Goal: Task Accomplishment & Management: Manage account settings

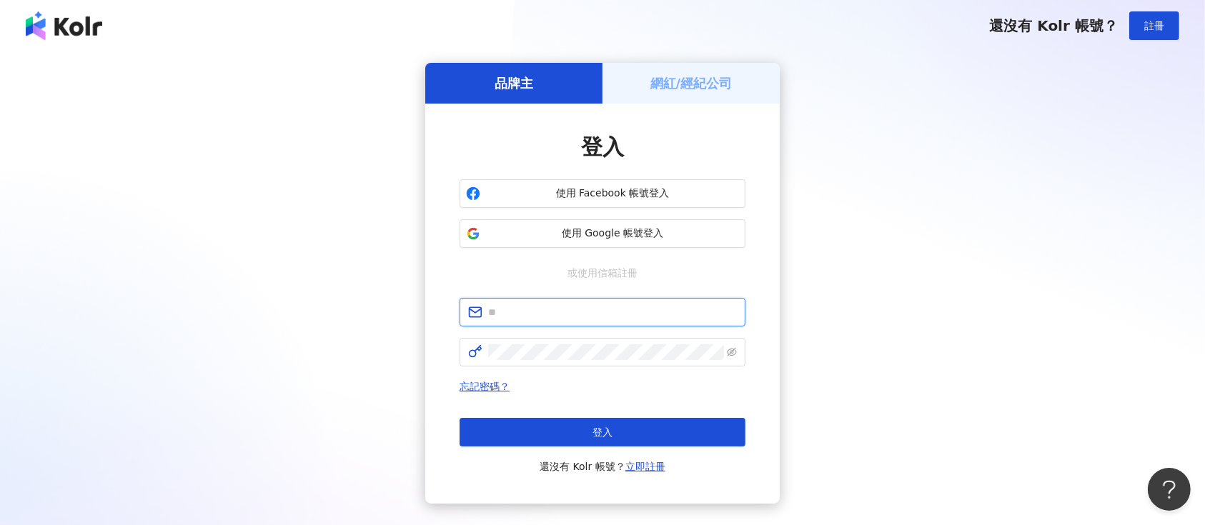
type input "**********"
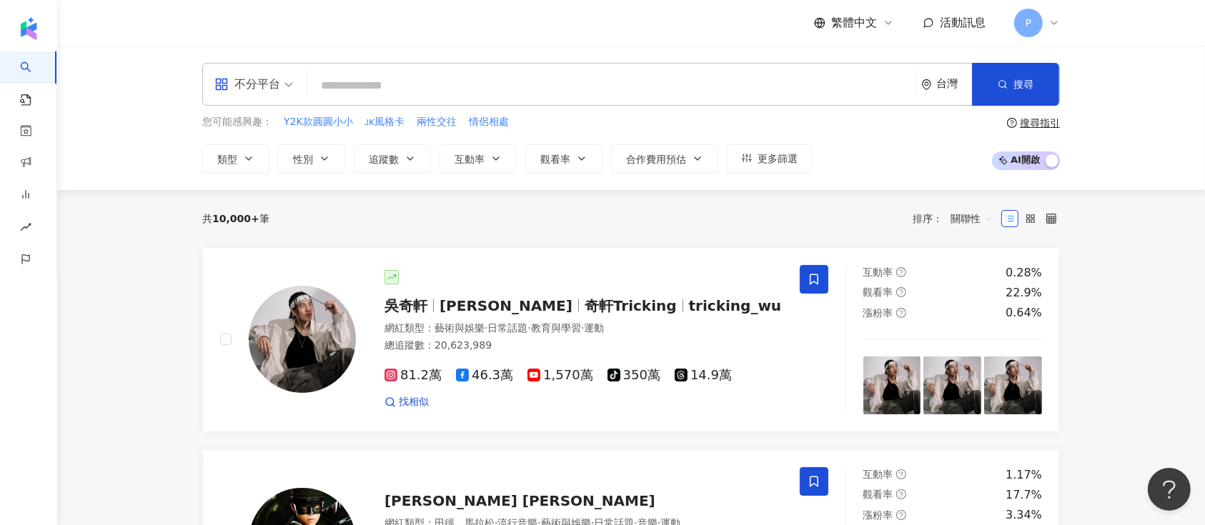
click at [538, 139] on div "您可能感興趣： Y2K款圓圓小小 ᴊᴋ風格卡 兩性交往 情侶相處 類型 性別 追蹤數 互動率 觀看率 合作費用預估 更多篩選" at bounding box center [507, 143] width 610 height 59
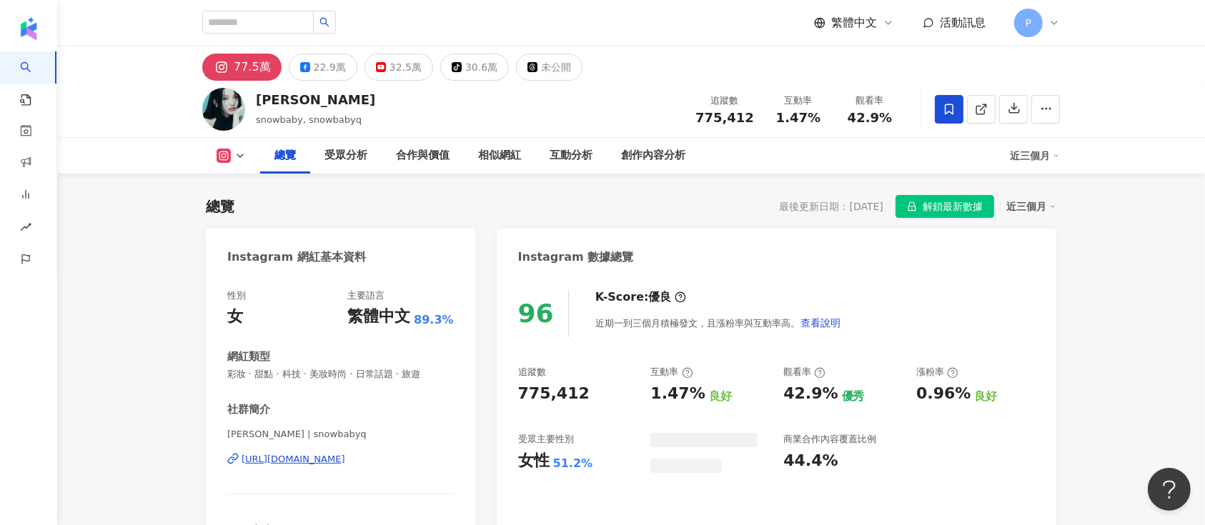
drag, startPoint x: 767, startPoint y: 154, endPoint x: 929, endPoint y: 69, distance: 183.5
click at [767, 229] on div "Instagram 數據總覽" at bounding box center [777, 252] width 560 height 46
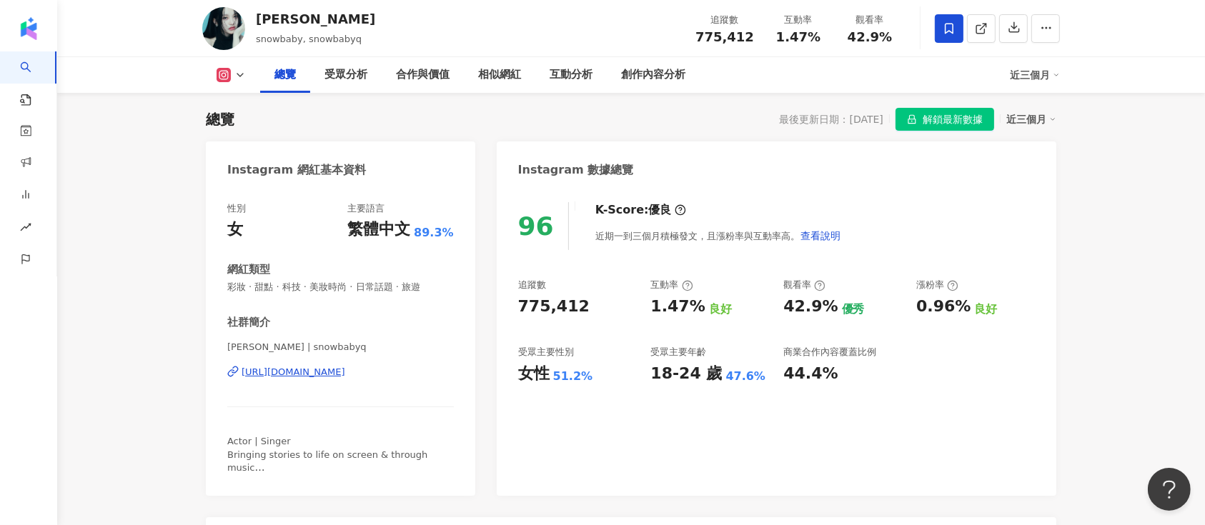
click at [981, 113] on span "解鎖最新數據" at bounding box center [953, 120] width 60 height 23
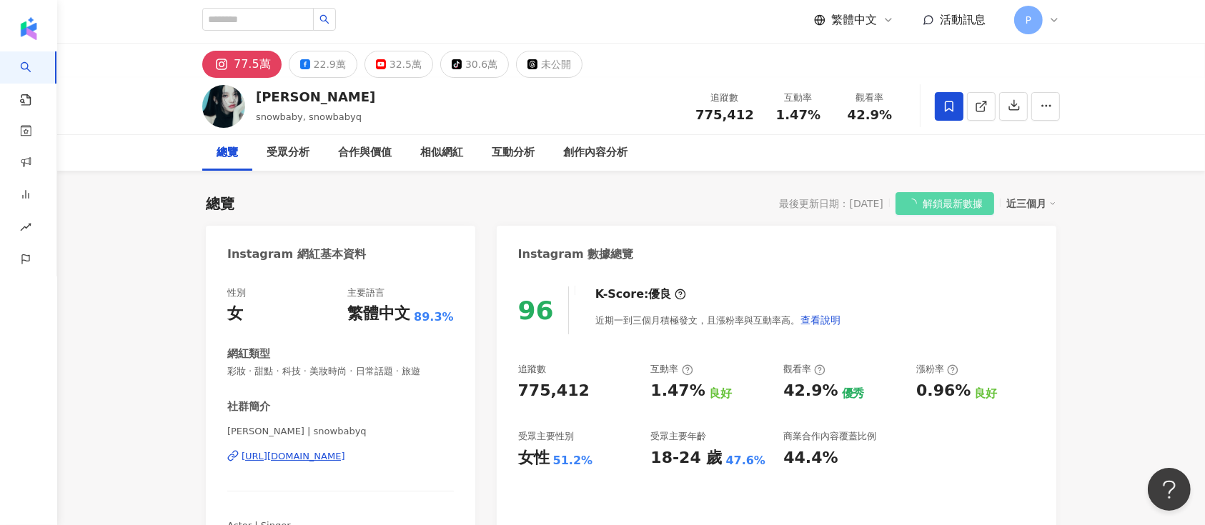
scroll to position [0, 0]
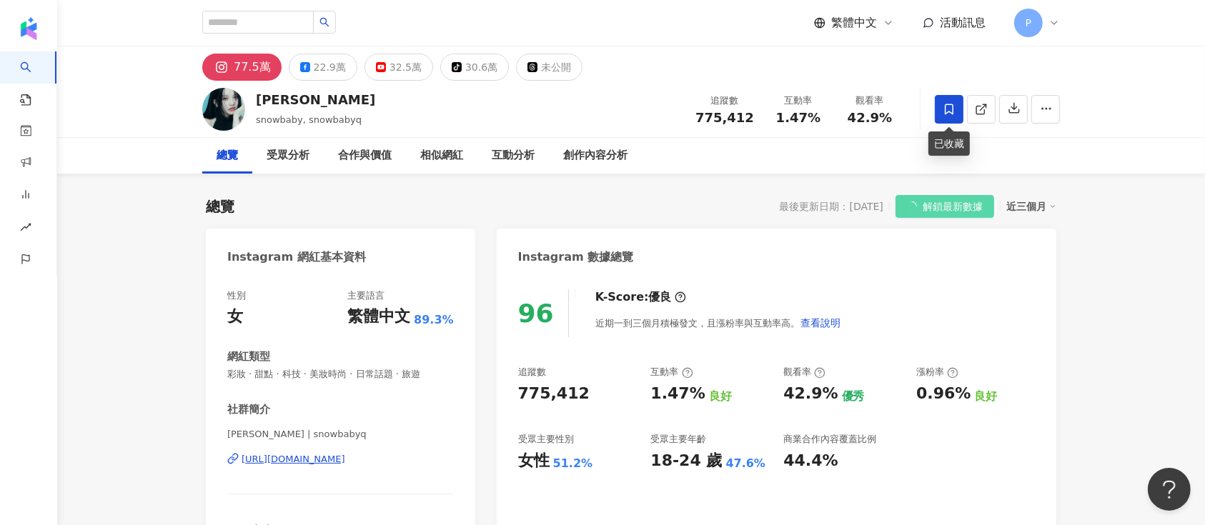
click at [943, 107] on icon at bounding box center [949, 109] width 13 height 13
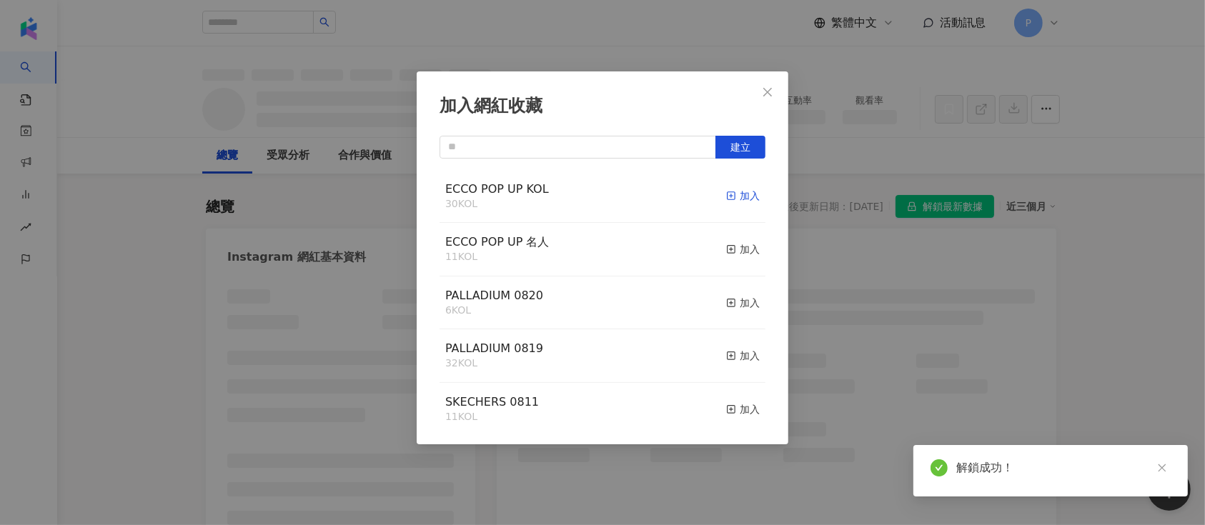
click at [739, 191] on div "加入" at bounding box center [743, 196] width 34 height 16
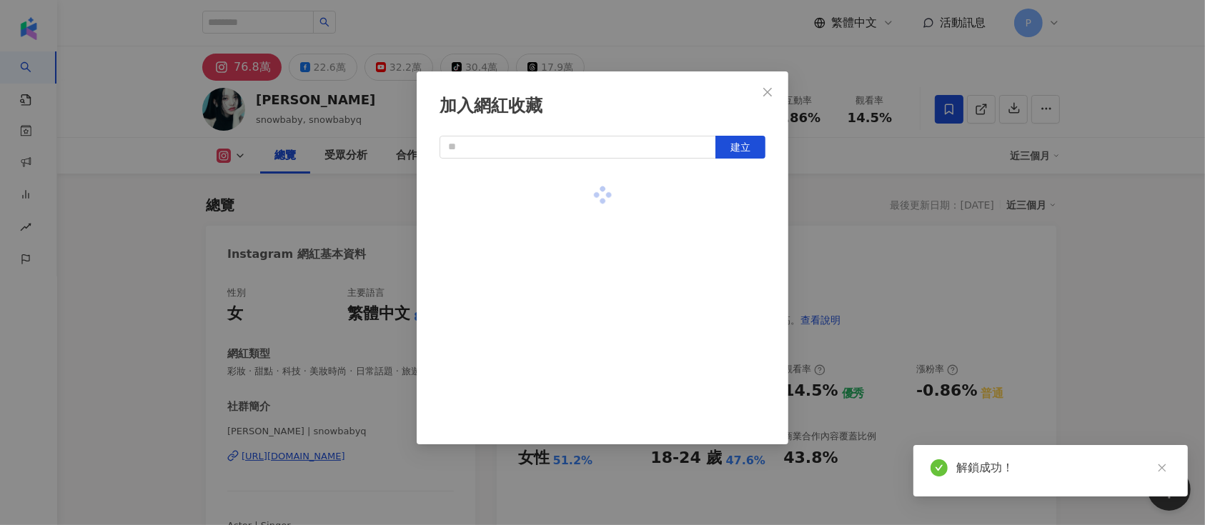
scroll to position [87, 0]
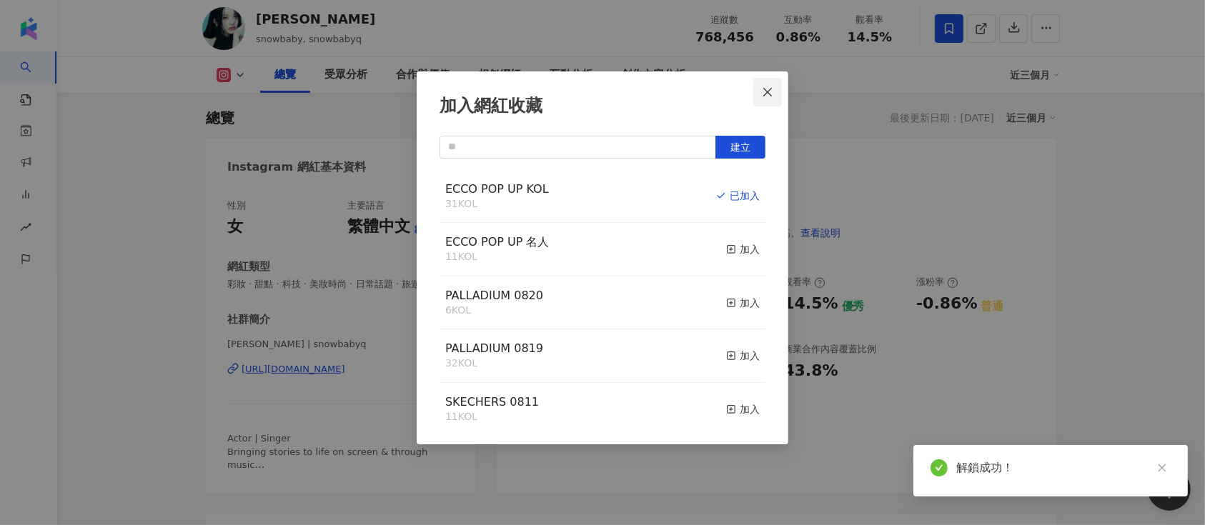
click at [766, 96] on icon "close" at bounding box center [767, 91] width 11 height 11
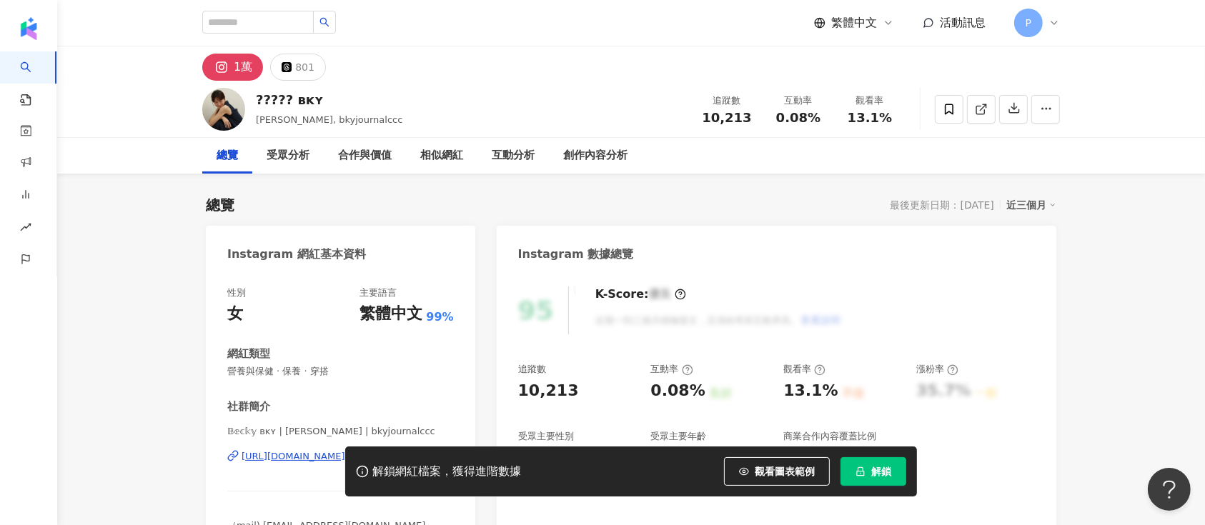
click at [875, 473] on span "解鎖" at bounding box center [881, 471] width 20 height 11
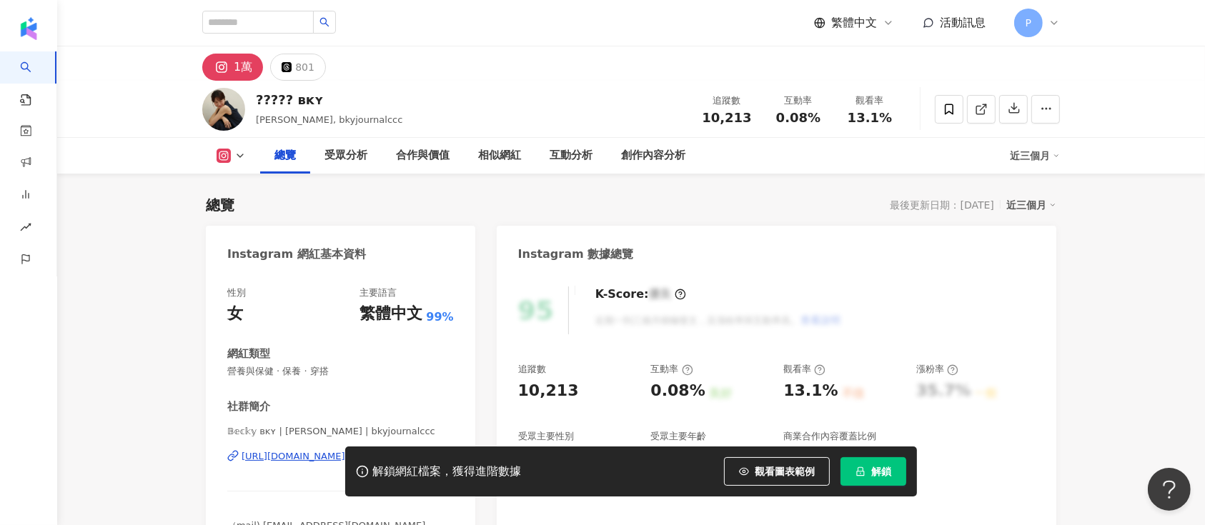
scroll to position [87, 0]
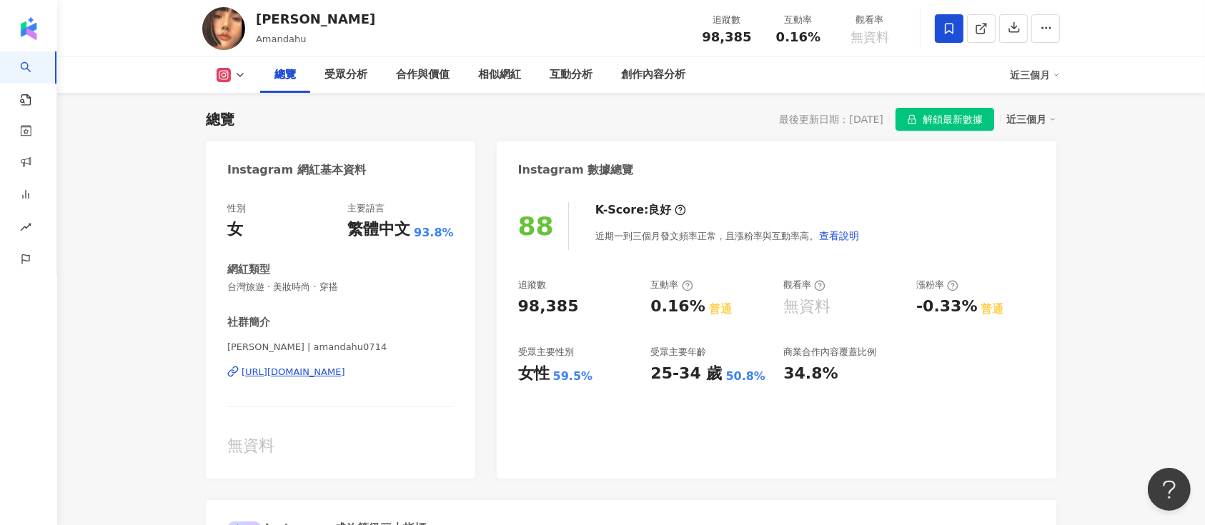
click at [956, 119] on span "解鎖最新數據" at bounding box center [953, 120] width 60 height 23
click at [947, 42] on span at bounding box center [949, 28] width 29 height 29
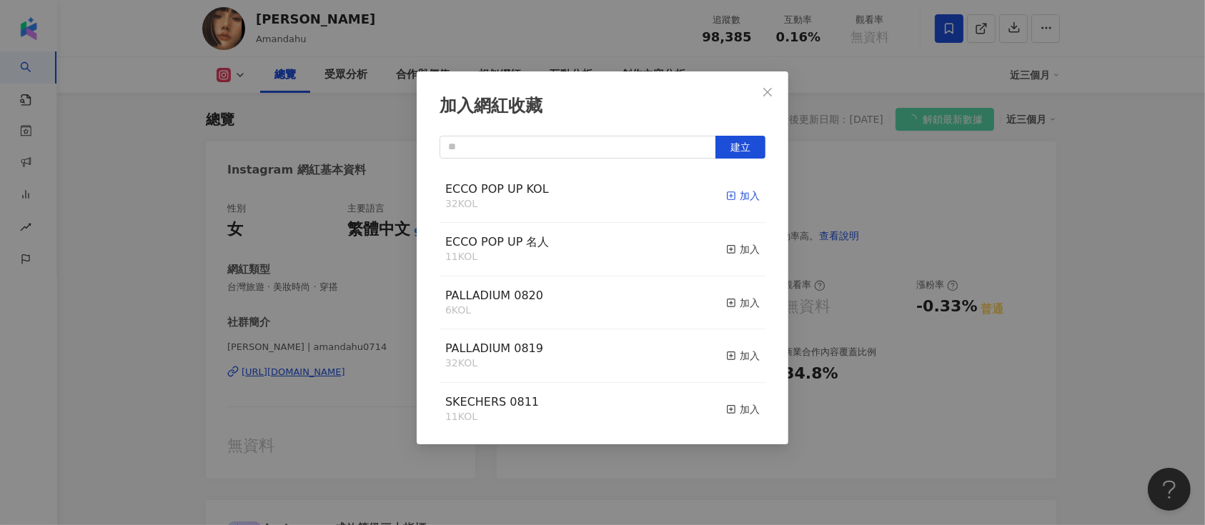
click at [726, 200] on div "加入" at bounding box center [743, 196] width 34 height 16
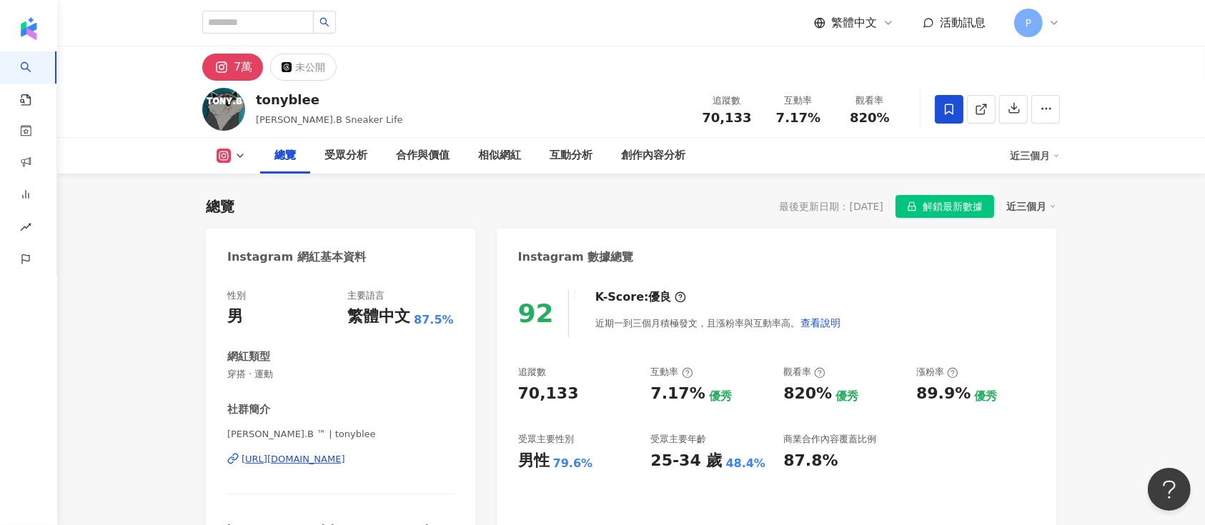
scroll to position [87, 0]
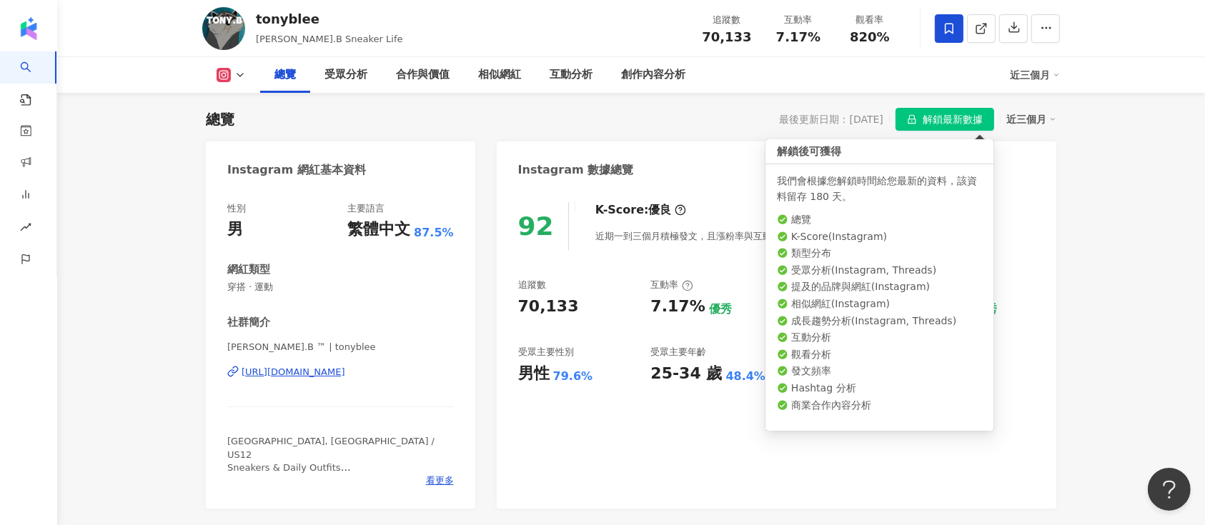
click at [950, 123] on span "解鎖最新數據" at bounding box center [953, 120] width 60 height 23
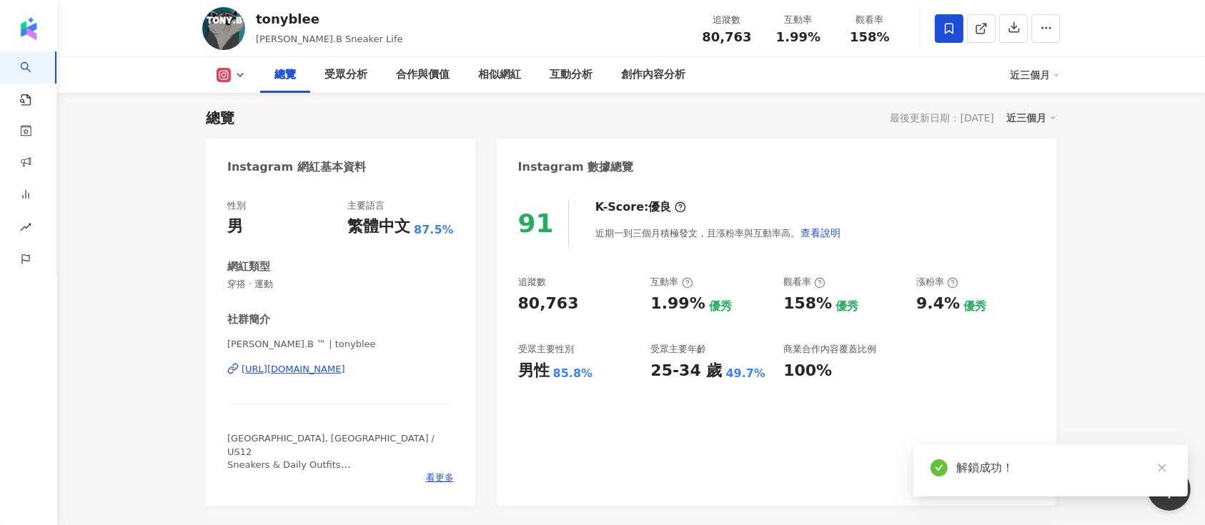
scroll to position [63, 0]
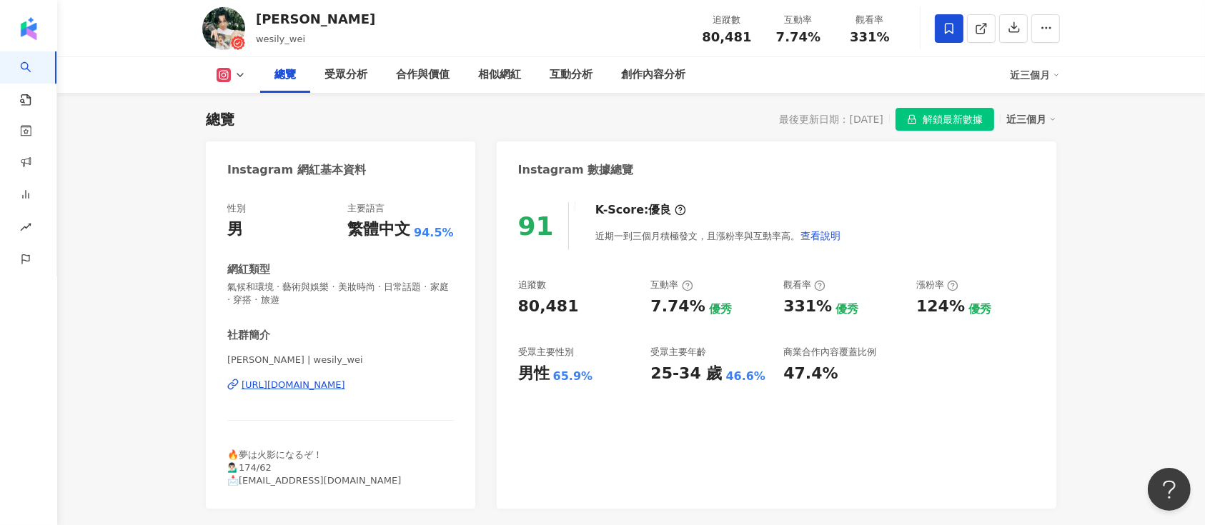
click at [967, 114] on span "解鎖最新數據" at bounding box center [953, 120] width 60 height 23
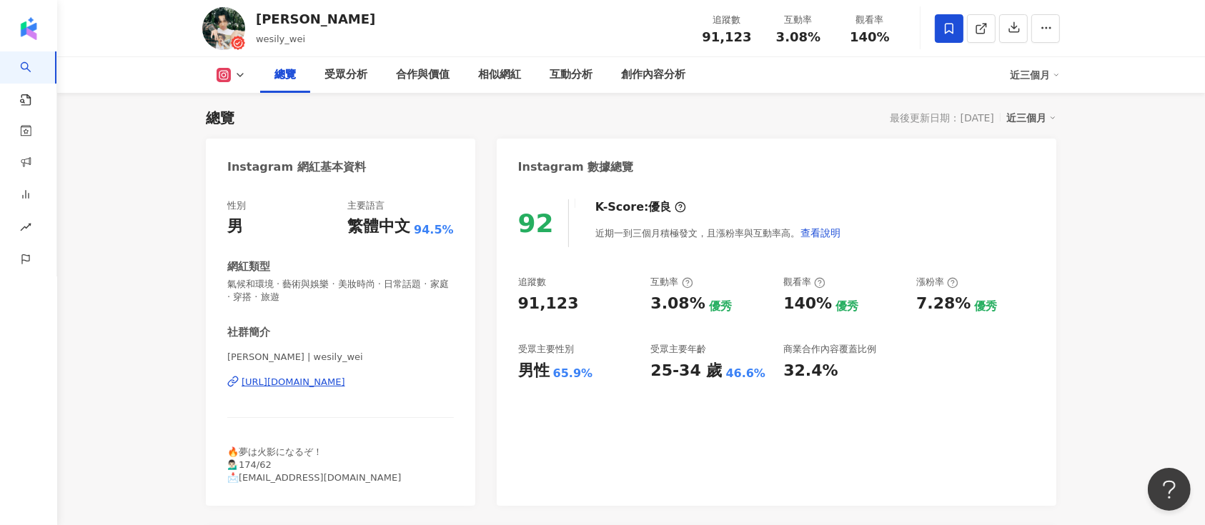
click at [951, 31] on icon at bounding box center [949, 28] width 13 height 13
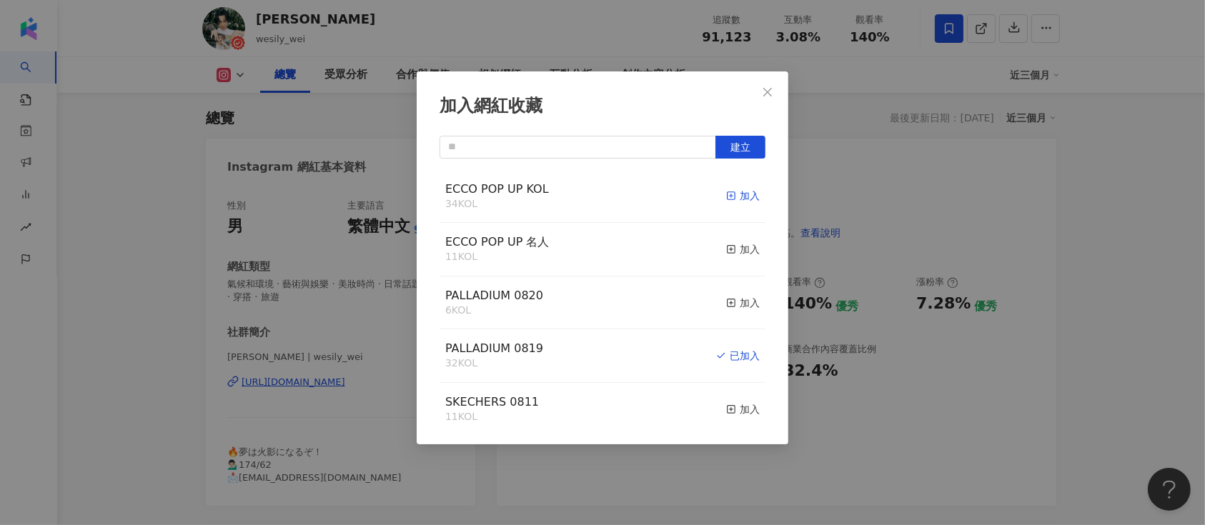
click at [728, 192] on div "加入" at bounding box center [743, 196] width 34 height 16
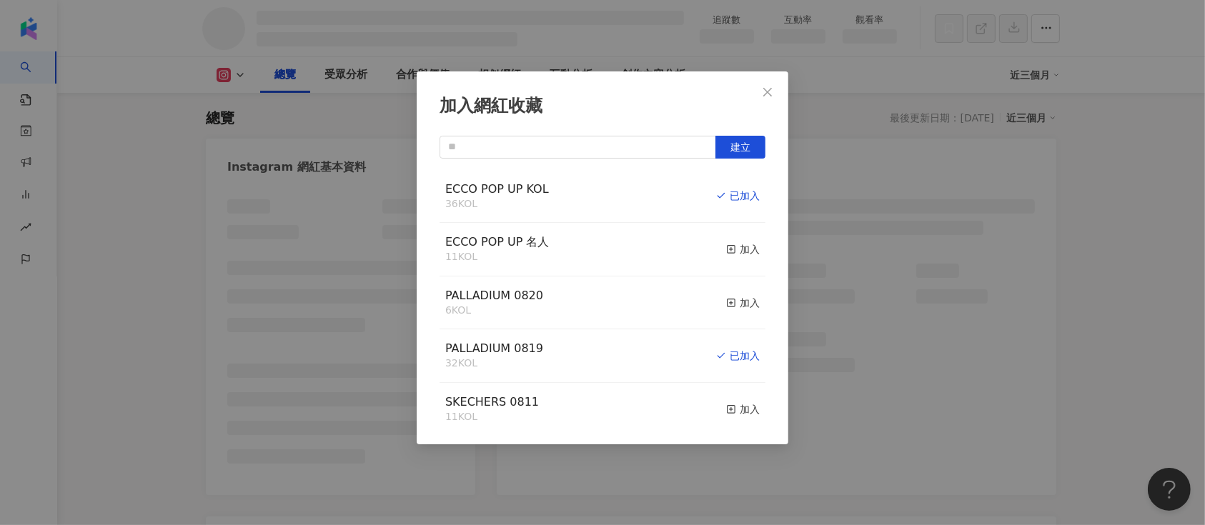
click at [178, 157] on div "加入網紅收藏 建立 ECCO POP UP KOL 36 KOL 已加入 ECCO POP UP 名人 11 KOL 加入 PALLADIUM 0820 6 …" at bounding box center [602, 262] width 1205 height 525
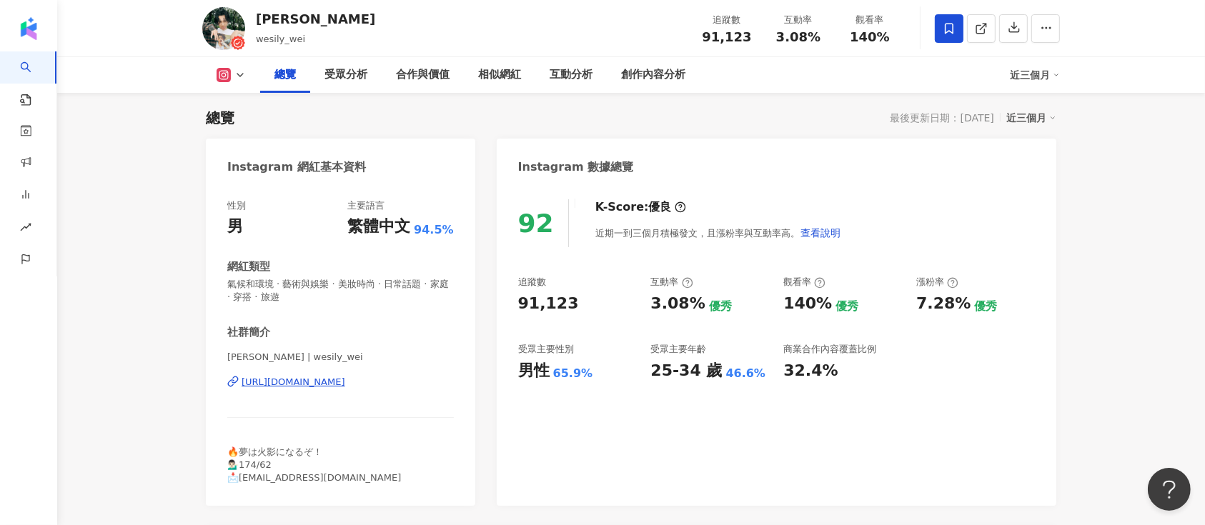
click at [360, 386] on div "加入網紅收藏 建立 ECCO POP UP KOL 36 KOL 已加入 ECCO POP UP 名人 11 KOL 加入 PALLADIUM 0820 6 …" at bounding box center [602, 262] width 1205 height 525
click at [340, 383] on div "https://www.instagram.com/wesily_wei/" at bounding box center [294, 382] width 104 height 13
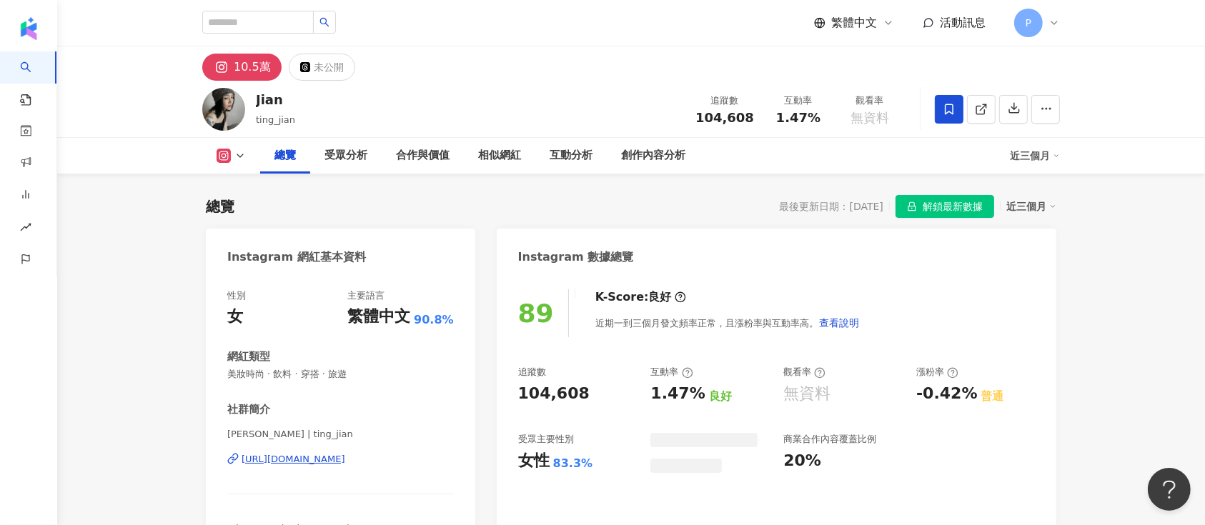
scroll to position [87, 0]
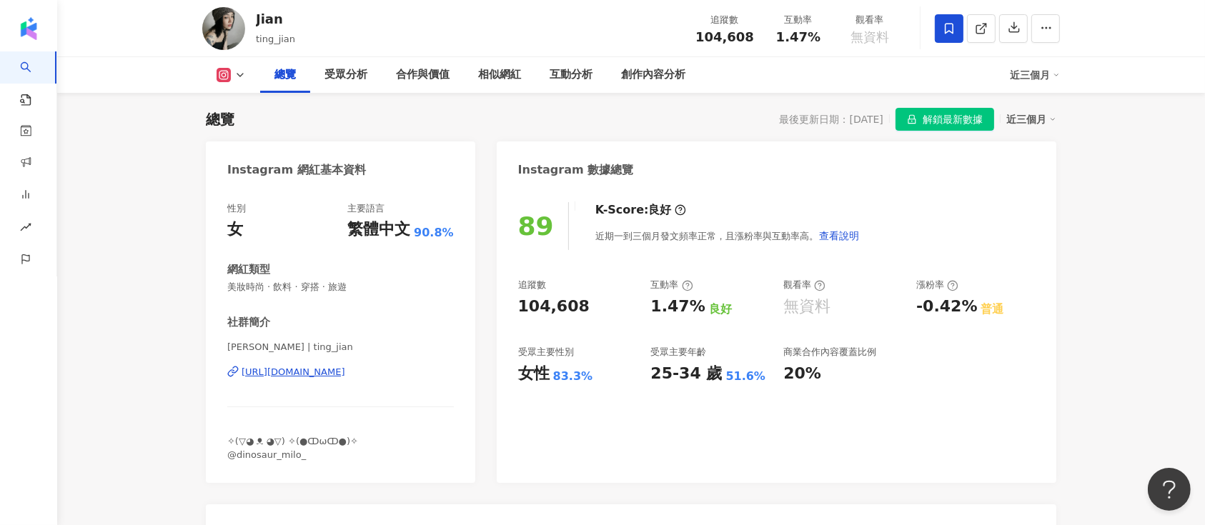
click at [934, 125] on span "解鎖最新數據" at bounding box center [953, 120] width 60 height 23
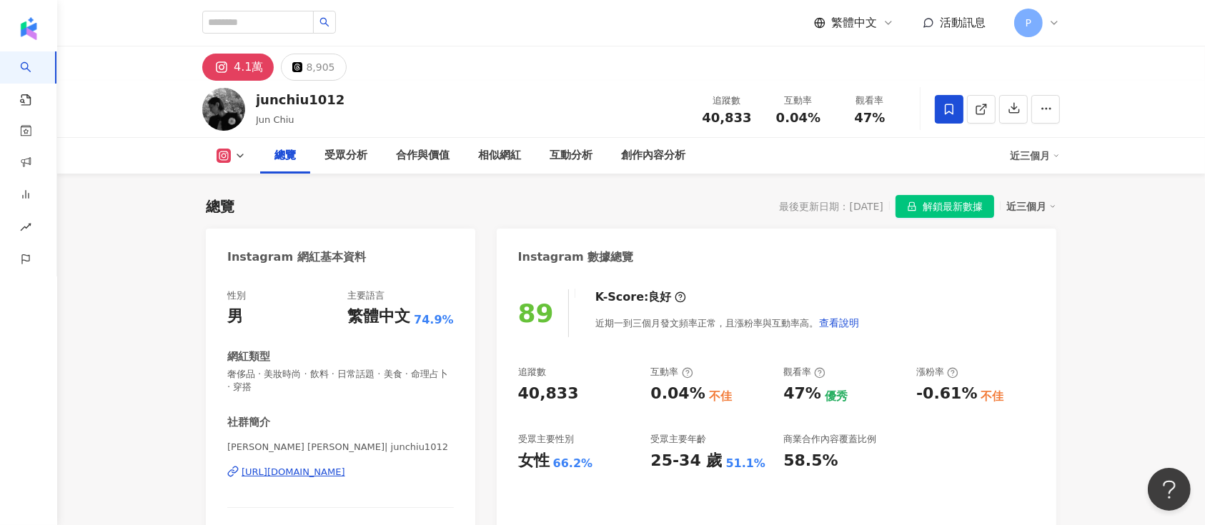
click at [931, 196] on span "解鎖最新數據" at bounding box center [953, 207] width 60 height 23
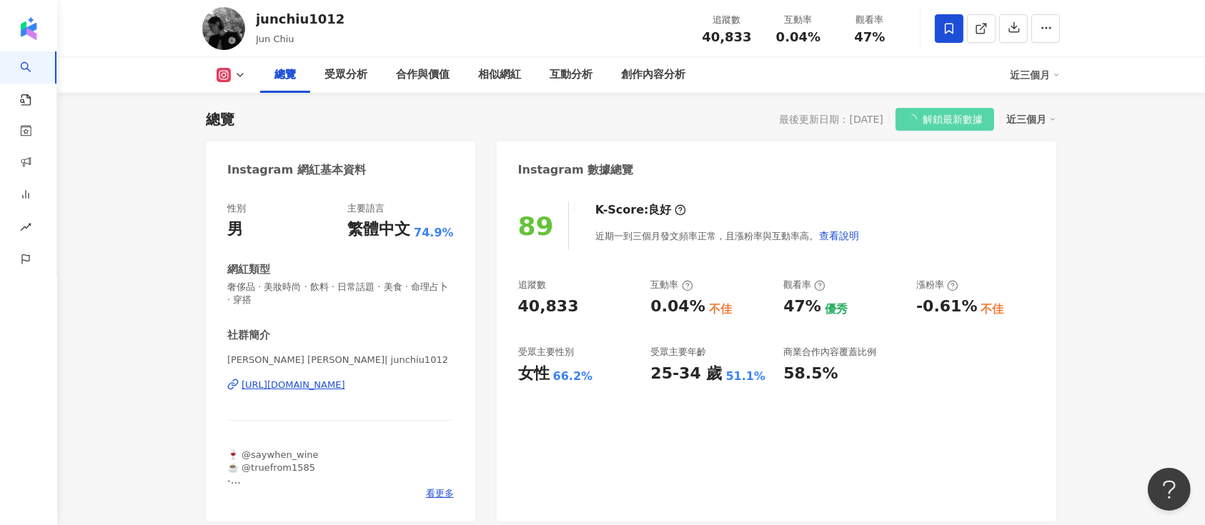
click at [931, 116] on span "解鎖最新數據" at bounding box center [953, 120] width 60 height 23
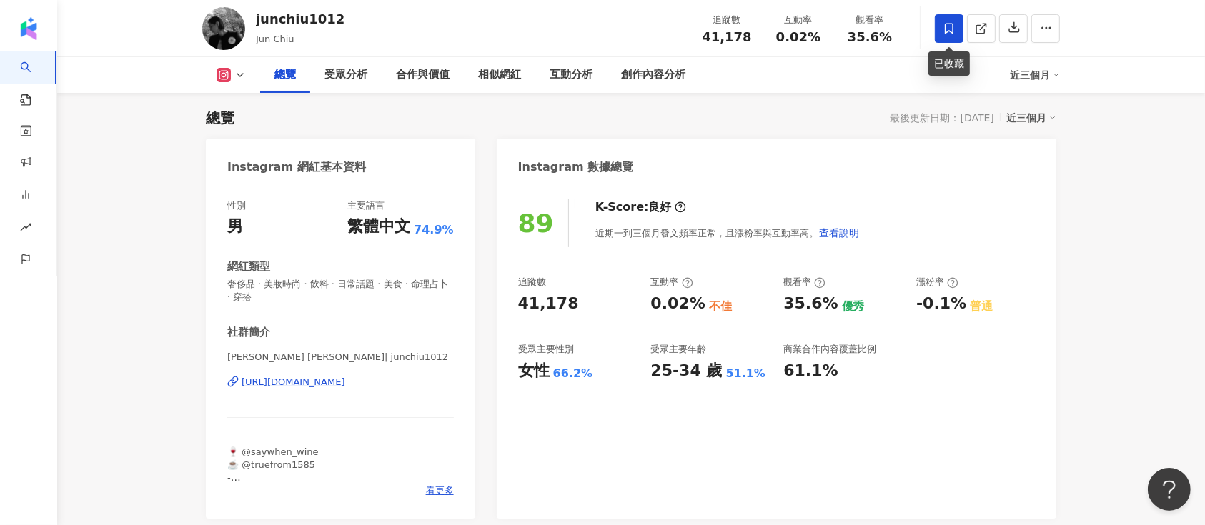
click at [956, 28] on span at bounding box center [949, 28] width 29 height 29
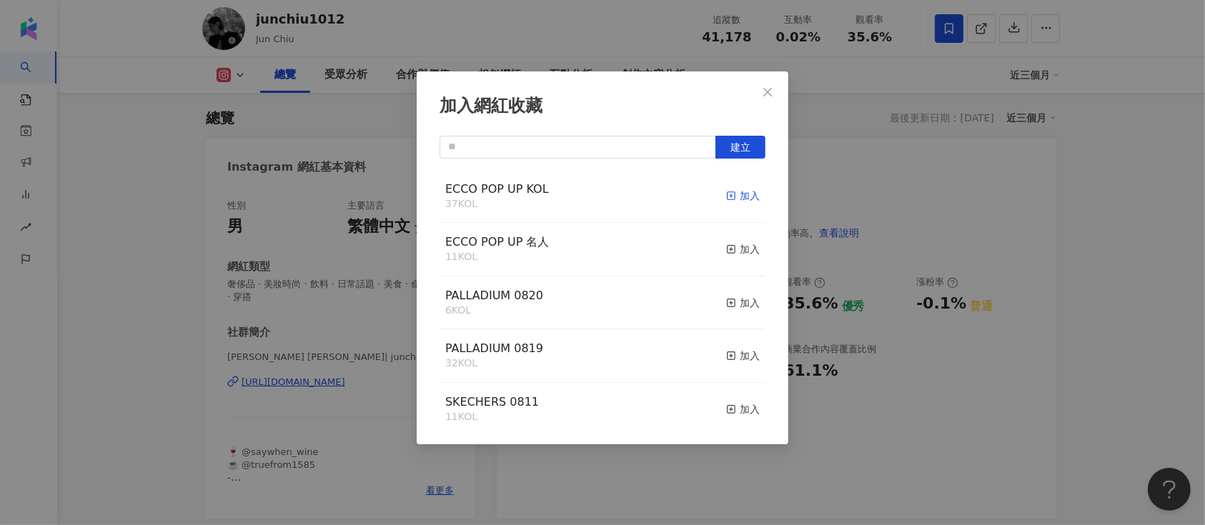
click at [726, 195] on div "加入" at bounding box center [743, 196] width 34 height 16
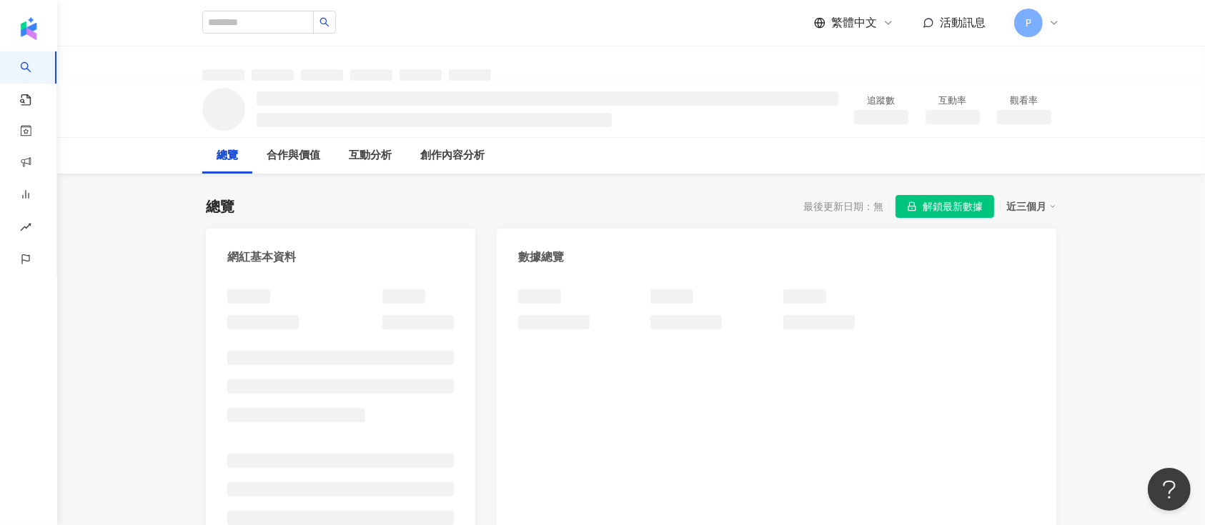
click at [963, 207] on span "解鎖最新數據" at bounding box center [953, 207] width 60 height 23
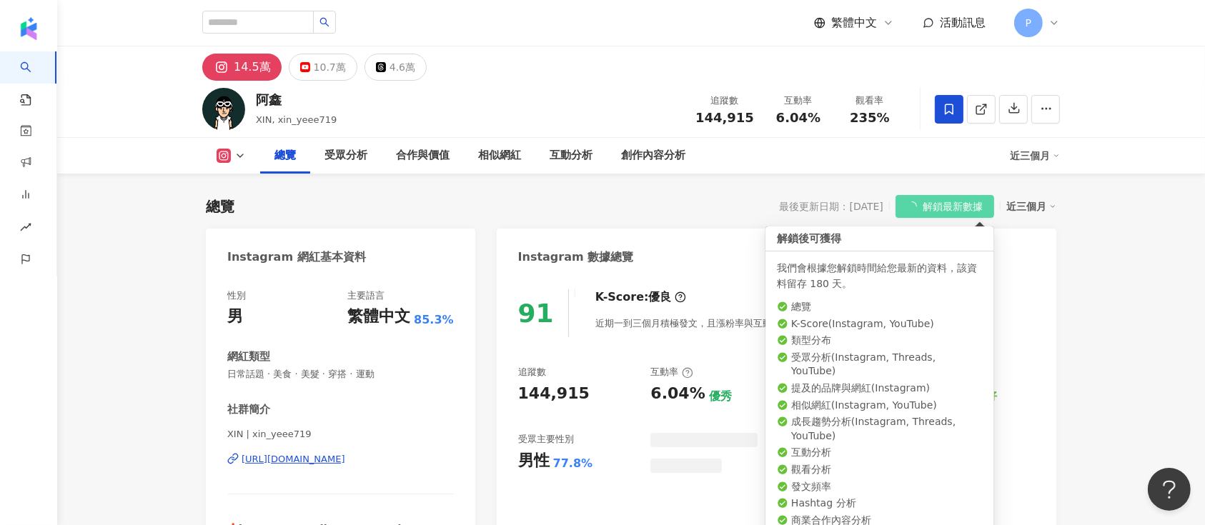
scroll to position [87, 0]
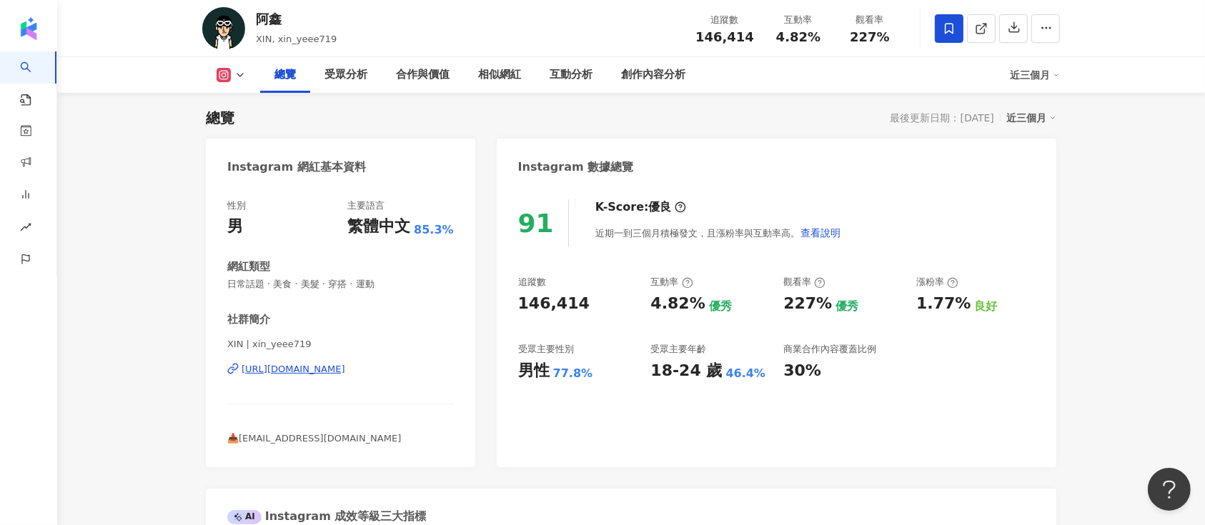
click at [942, 35] on span at bounding box center [949, 28] width 29 height 29
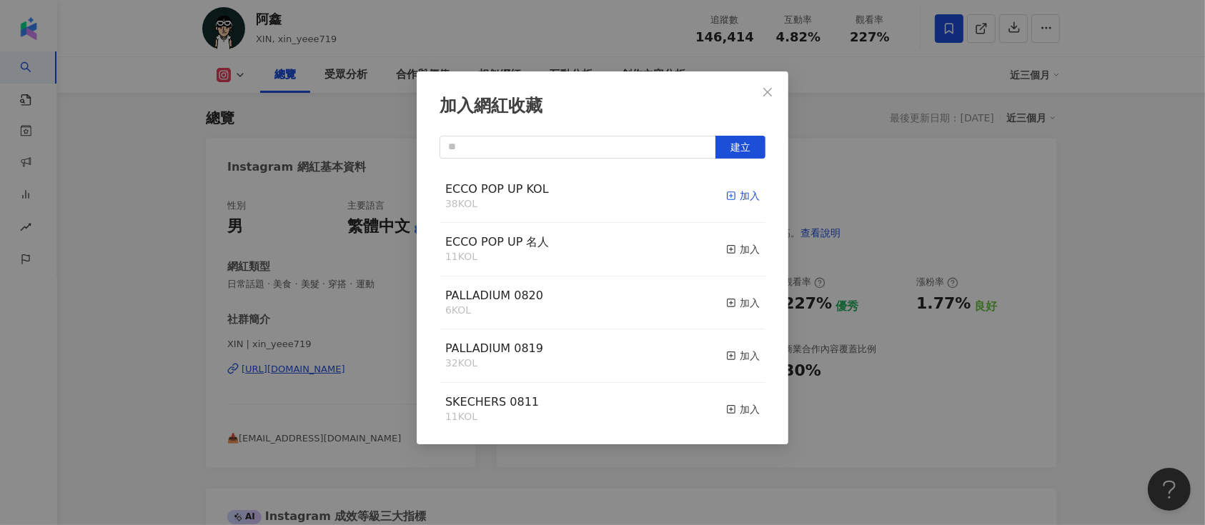
click at [742, 194] on div "加入" at bounding box center [743, 196] width 34 height 16
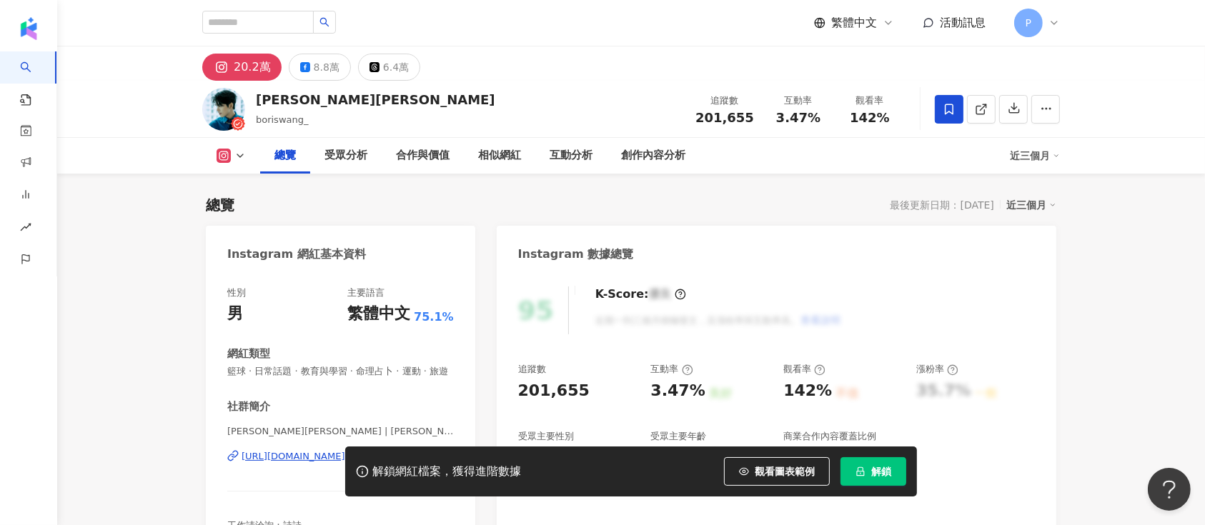
scroll to position [87, 0]
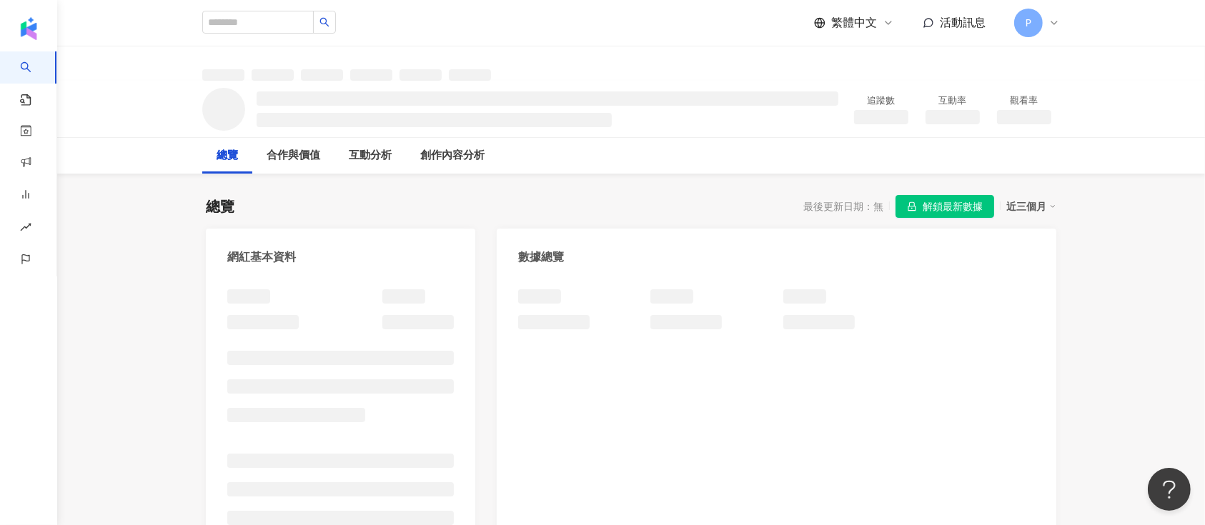
click at [946, 214] on span "解鎖最新數據" at bounding box center [953, 207] width 60 height 23
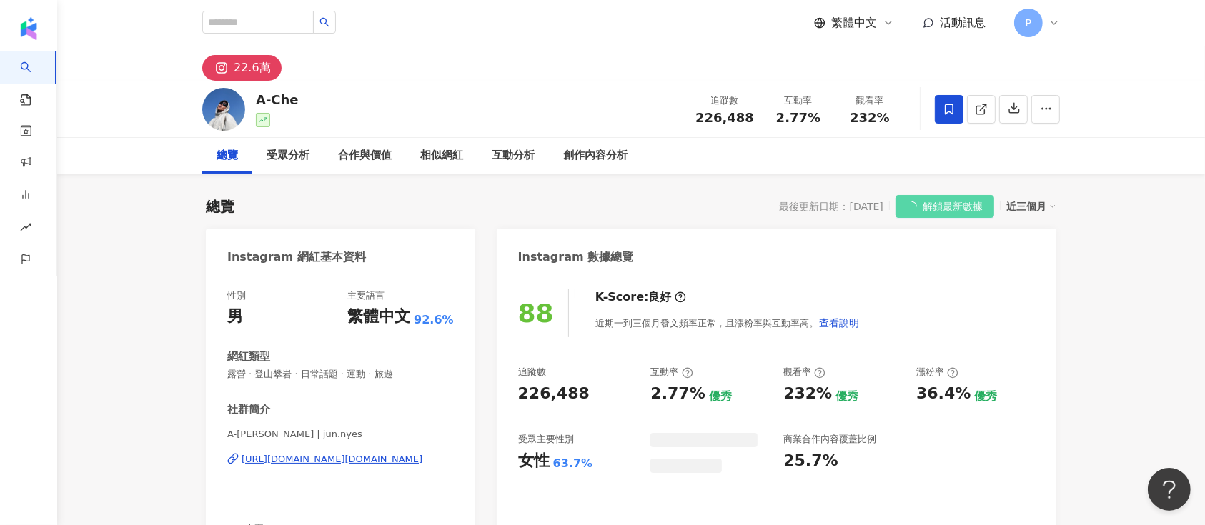
scroll to position [87, 0]
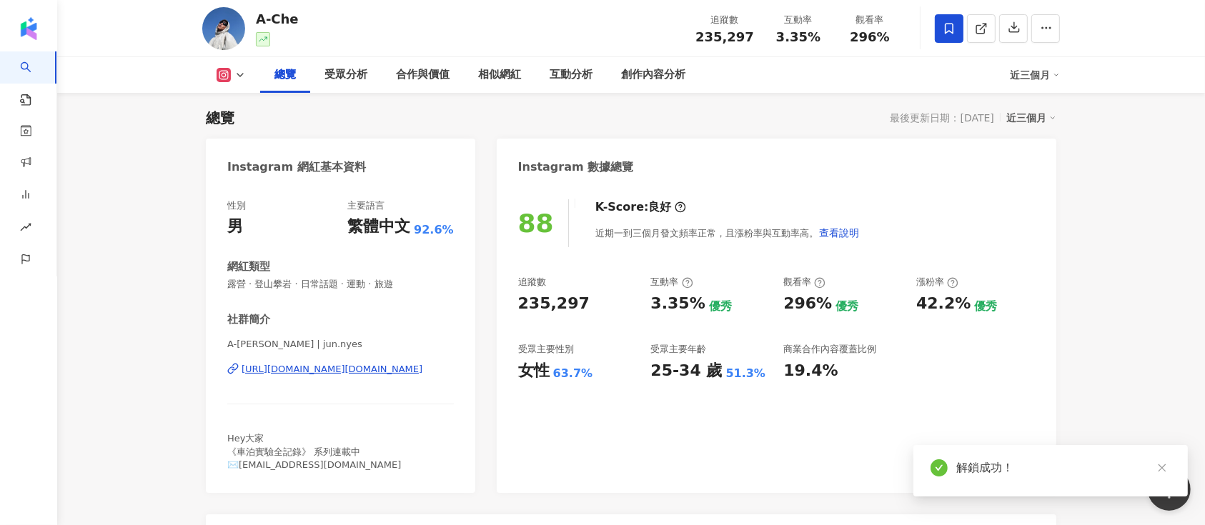
click at [947, 26] on icon at bounding box center [949, 28] width 13 height 13
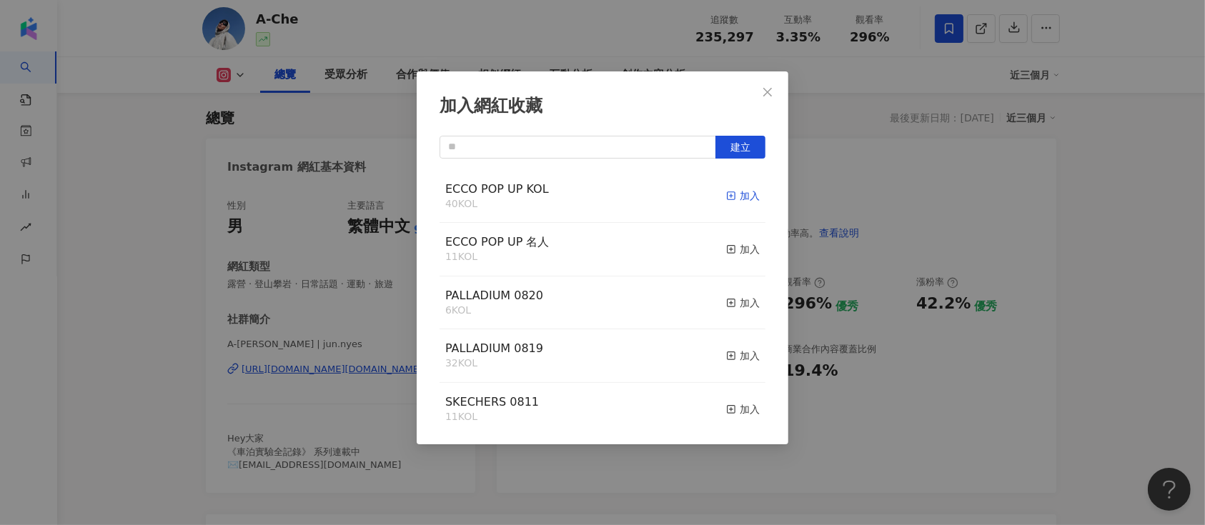
click at [738, 196] on div "加入" at bounding box center [743, 196] width 34 height 16
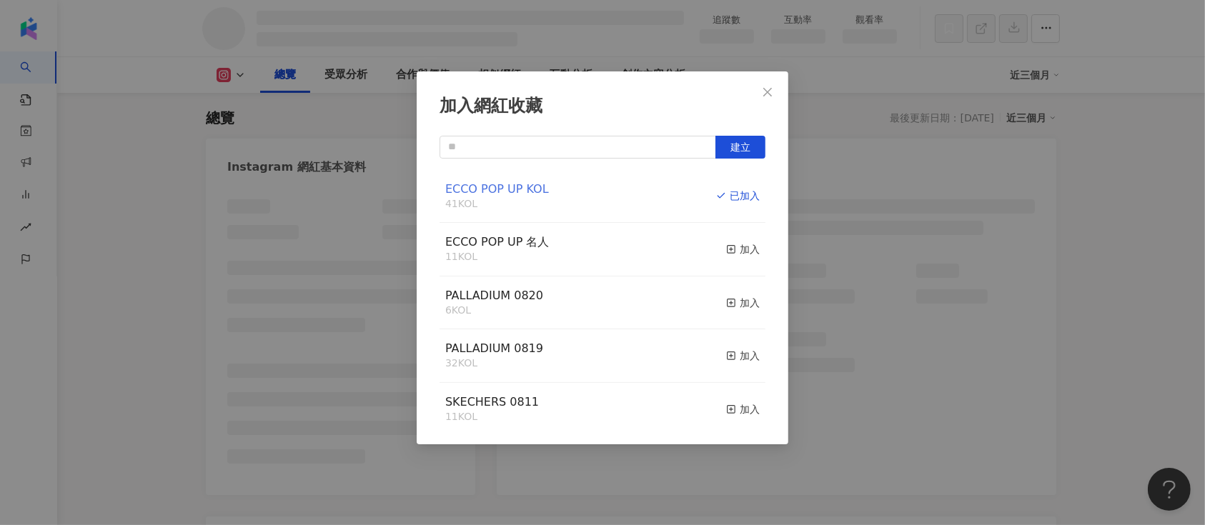
click at [532, 191] on span "ECCO POP UP KOL" at bounding box center [497, 189] width 104 height 14
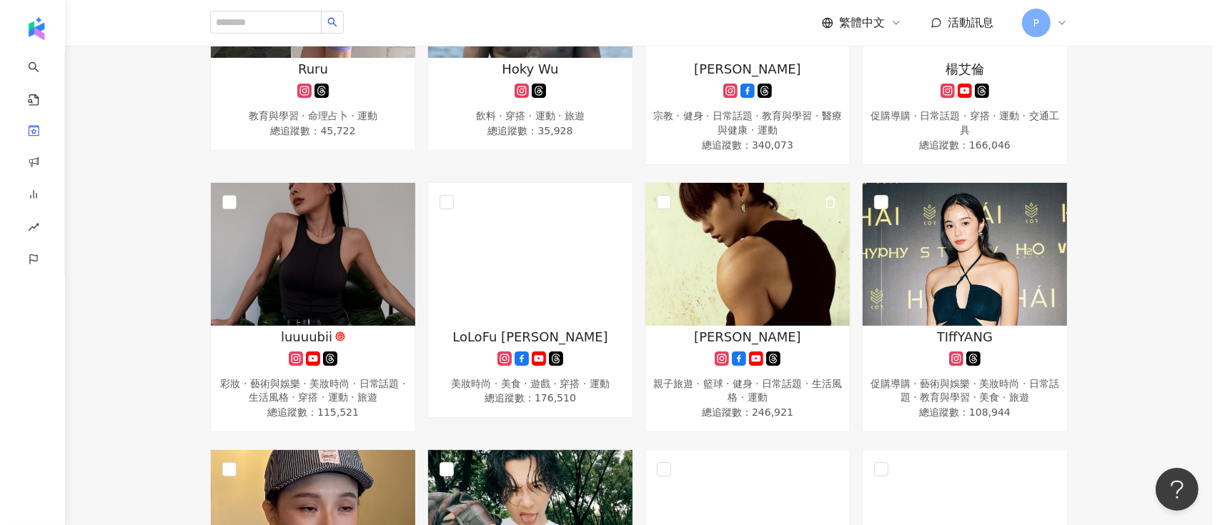
scroll to position [2097, 0]
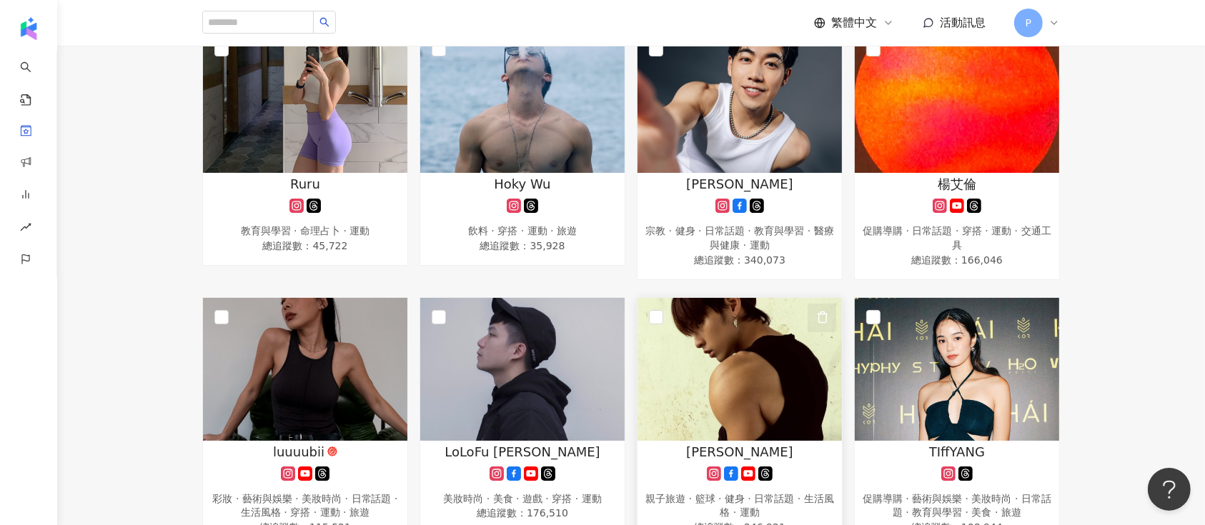
click at [819, 311] on icon "button" at bounding box center [822, 317] width 13 height 13
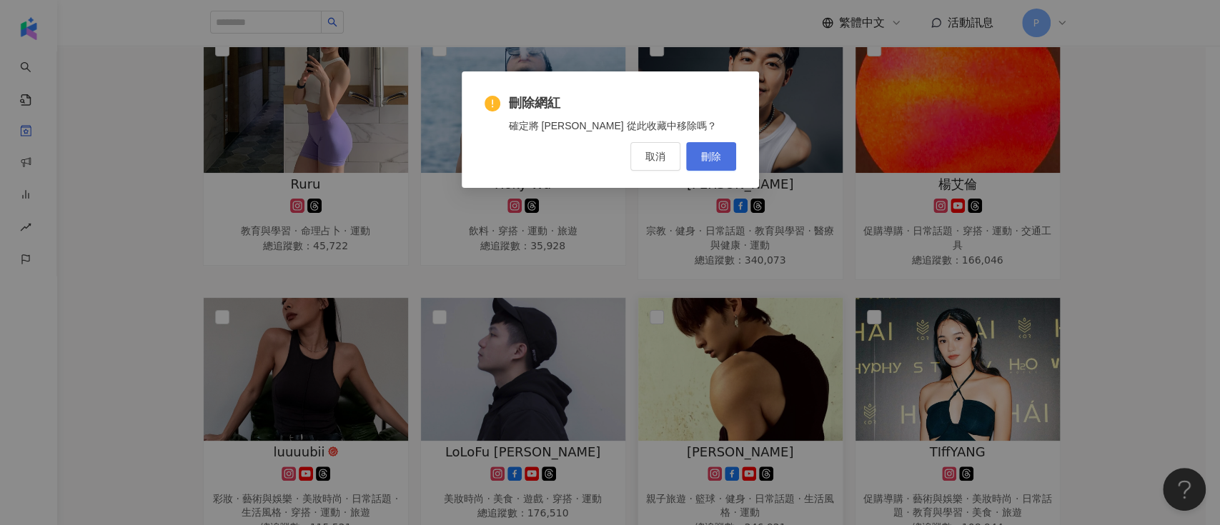
click at [721, 164] on button "刪除" at bounding box center [711, 156] width 50 height 29
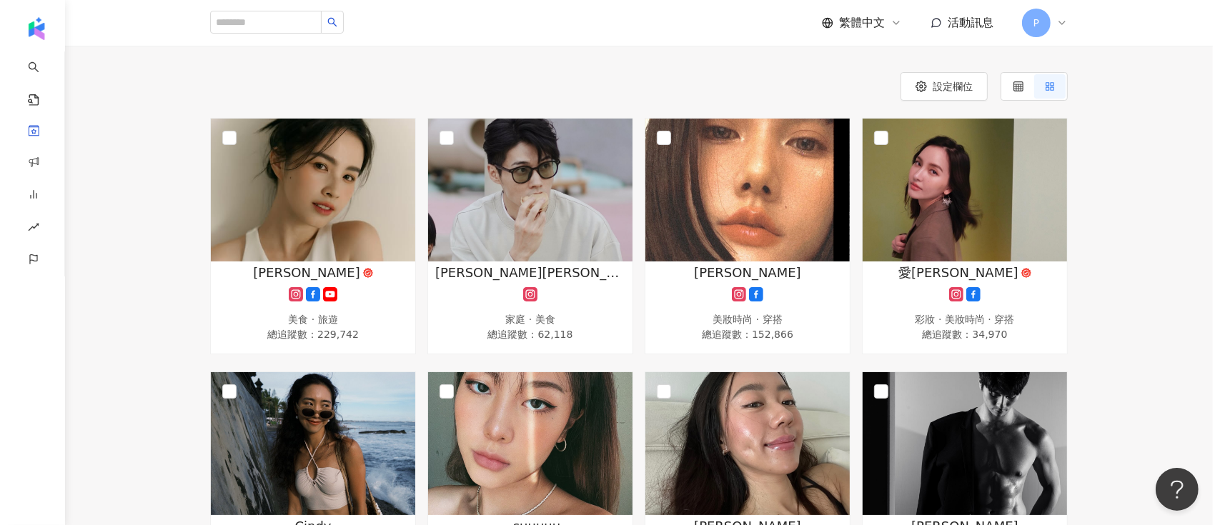
scroll to position [0, 0]
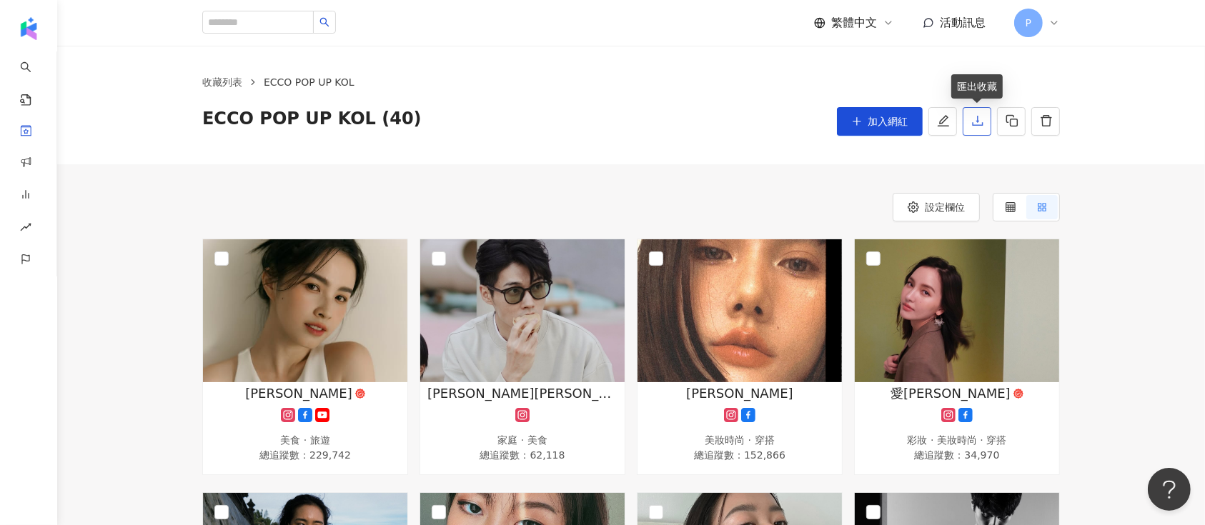
click at [972, 117] on icon "download" at bounding box center [977, 120] width 13 height 13
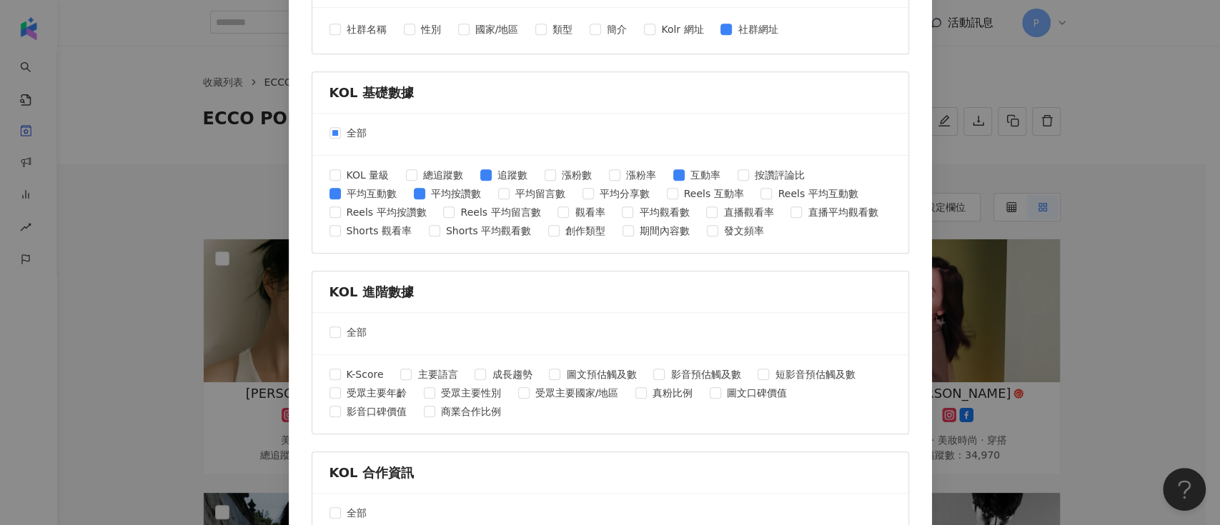
scroll to position [572, 0]
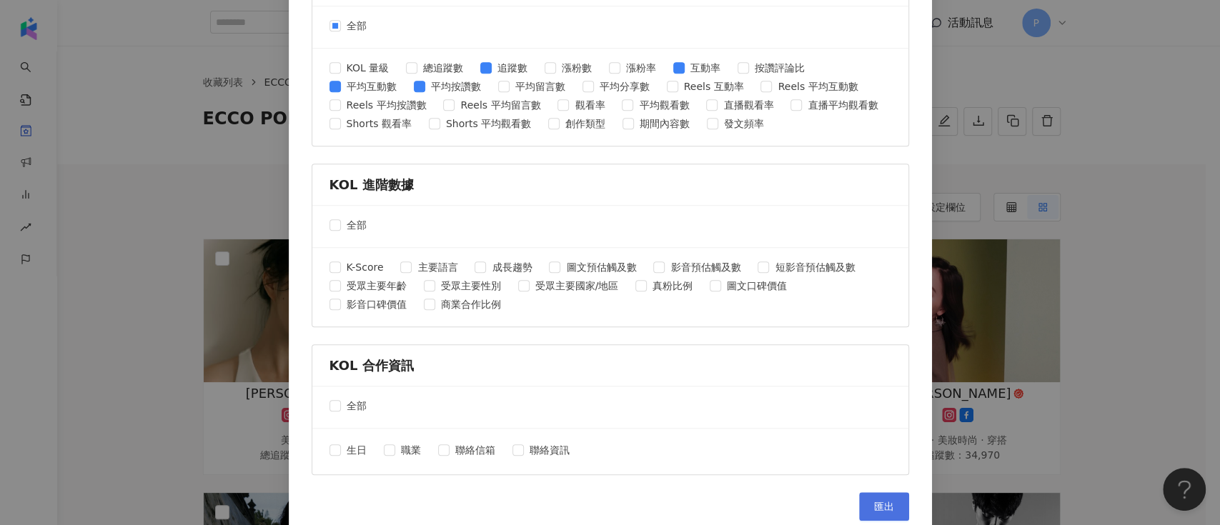
click at [862, 498] on button "匯出" at bounding box center [884, 507] width 50 height 29
drag, startPoint x: 1122, startPoint y: 405, endPoint x: 758, endPoint y: 283, distance: 382.9
click at [1122, 405] on div "匯出收藏 請選擇您欲匯出的項目 社群平台 全部 Facebook Instagram YouTube TikTok X 數據時間 全部 近三個月 近六個月 K…" at bounding box center [610, 262] width 1220 height 525
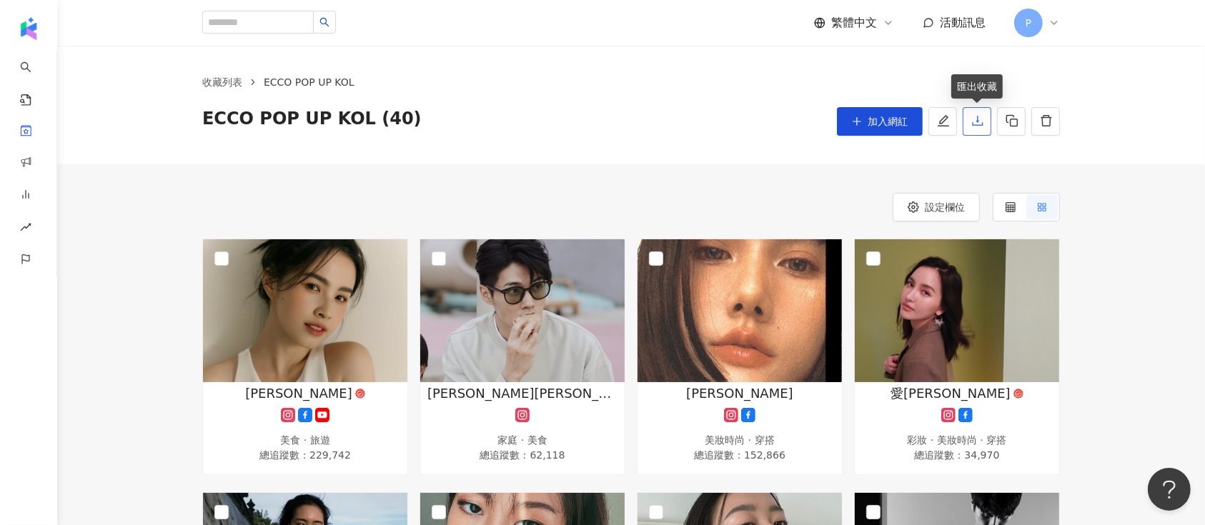
click at [971, 124] on icon "download" at bounding box center [977, 120] width 13 height 13
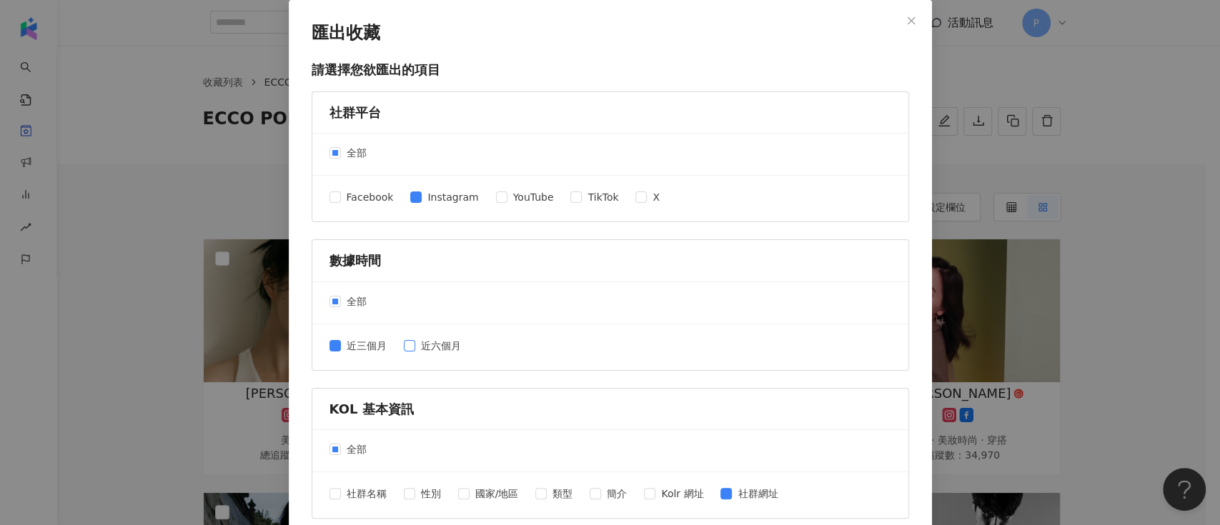
click at [430, 341] on span "近六個月" at bounding box center [440, 346] width 51 height 16
click at [375, 345] on span "近三個月" at bounding box center [366, 346] width 51 height 16
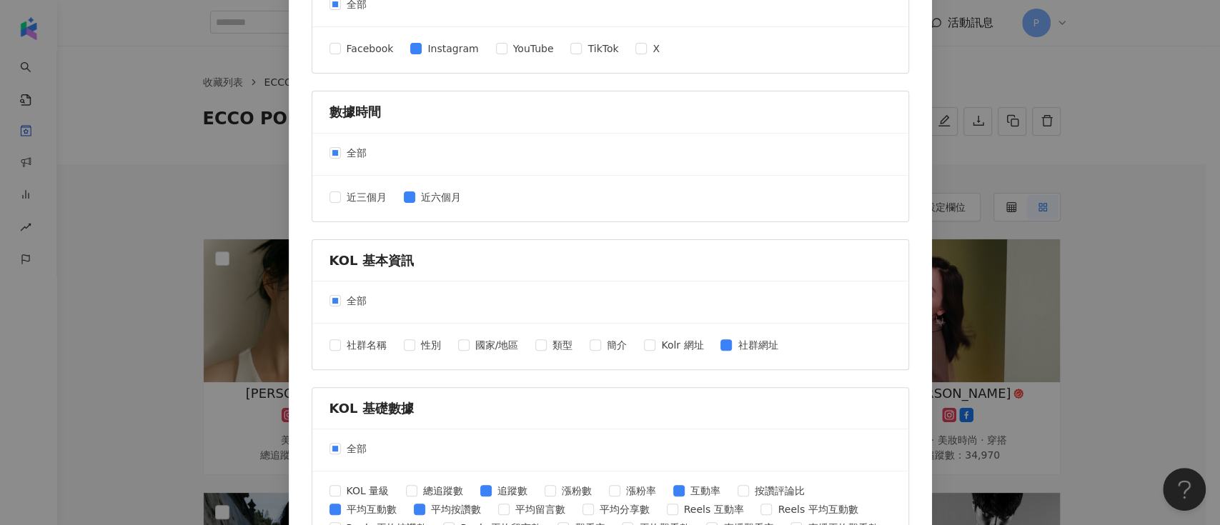
scroll to position [190, 0]
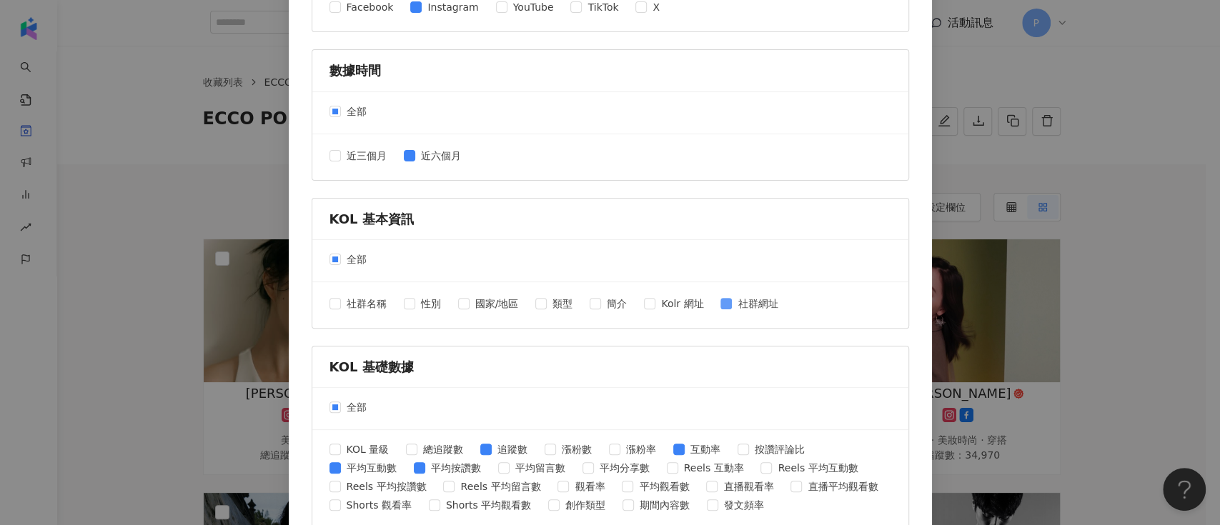
click at [742, 308] on span "社群網址" at bounding box center [757, 304] width 51 height 16
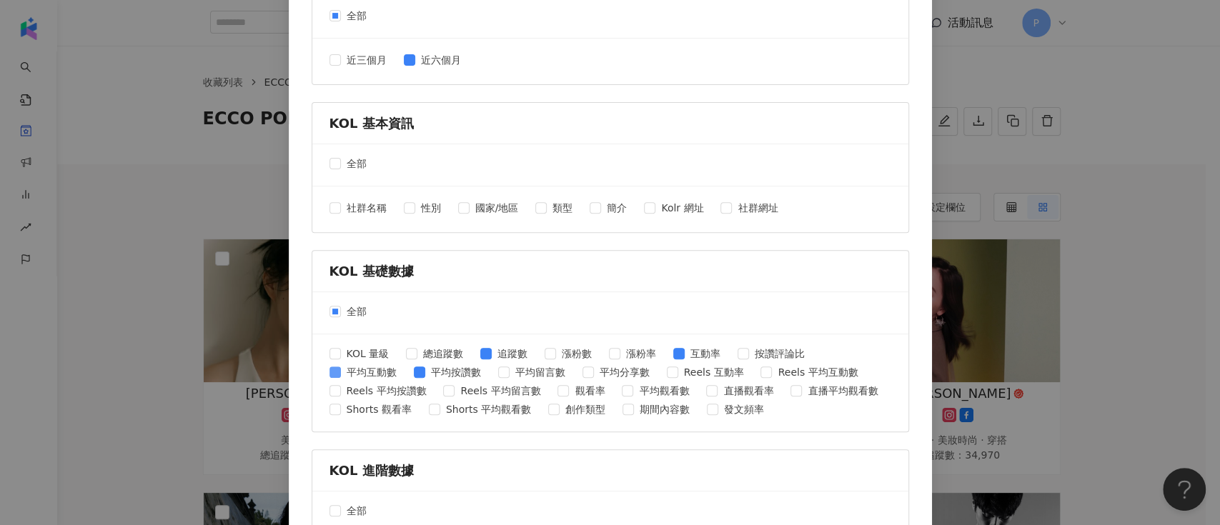
click at [370, 372] on span "平均互動數" at bounding box center [371, 373] width 61 height 16
click at [504, 353] on span "追蹤數" at bounding box center [512, 354] width 41 height 16
click at [699, 352] on span "互動率" at bounding box center [705, 354] width 41 height 16
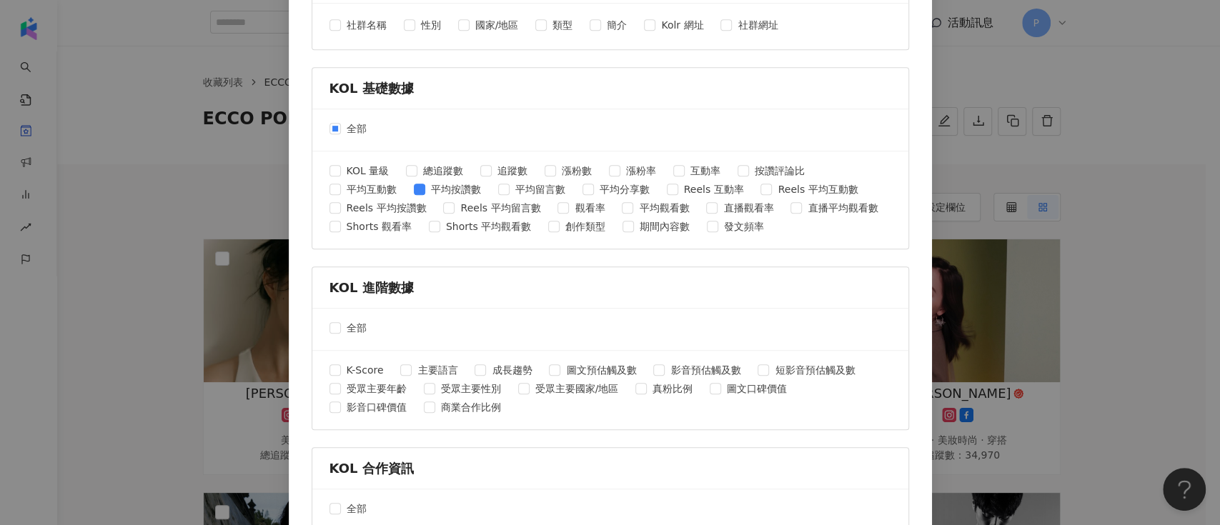
scroll to position [572, 0]
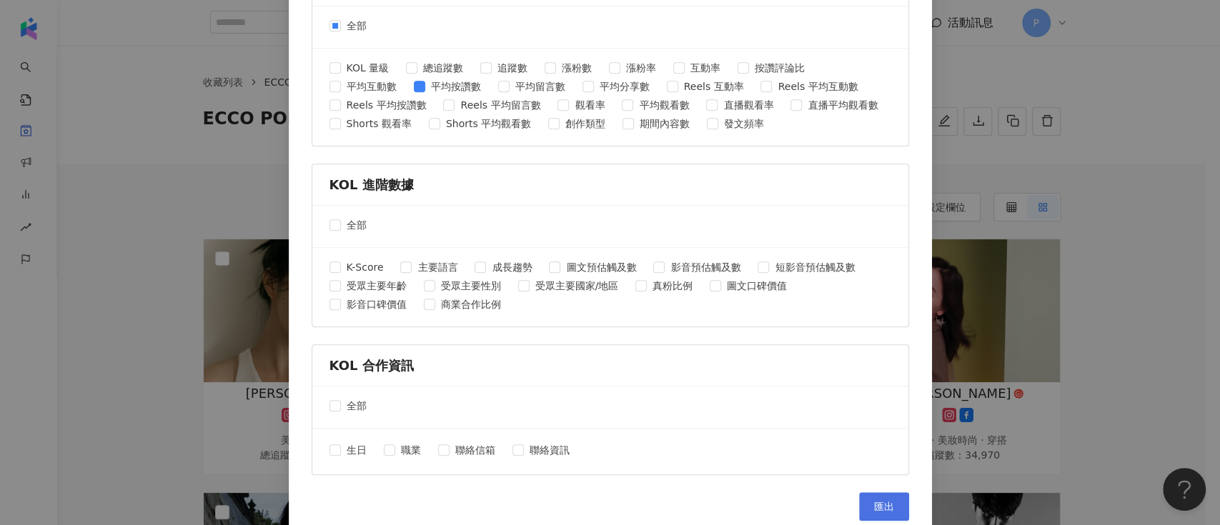
click at [874, 501] on span "匯出" at bounding box center [884, 506] width 20 height 11
